Goal: Register for event/course

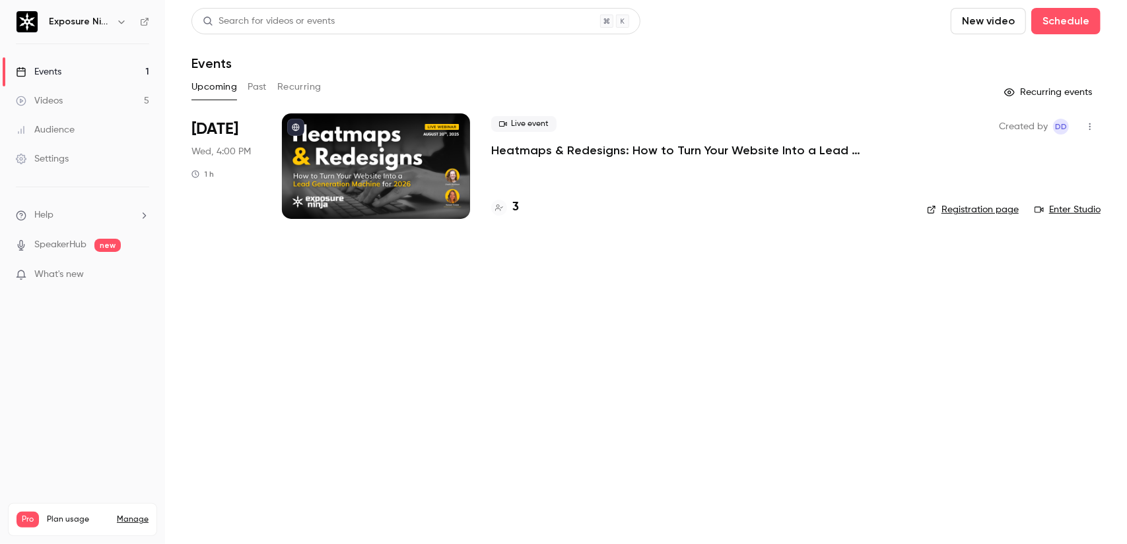
click at [654, 147] on p "Heatmaps & Redesigns: How to Turn Your Website Into a Lead Generation Machine f…" at bounding box center [689, 151] width 396 height 16
click at [995, 224] on li "Aug 20 Wed, 4:00 PM 1 h Live event Heatmaps & Redesigns: How to Turn Your Websi…" at bounding box center [645, 174] width 909 height 121
click at [993, 213] on link "Registration page" at bounding box center [973, 209] width 92 height 13
